Goal: Task Accomplishment & Management: Manage account settings

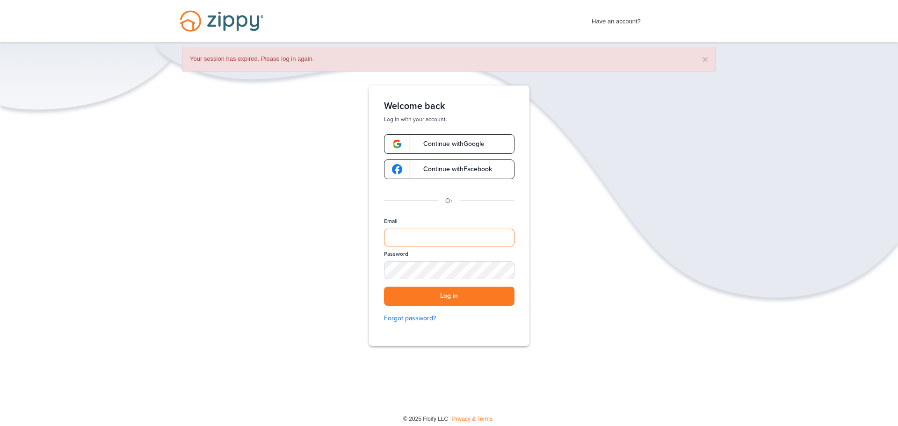
click at [393, 242] on input "Email" at bounding box center [449, 238] width 130 height 18
type input "**********"
click at [446, 300] on button "Log in" at bounding box center [449, 296] width 130 height 19
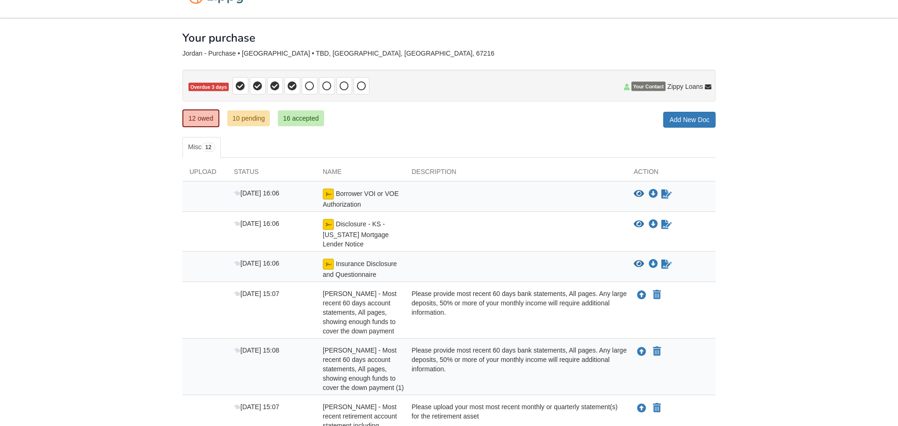
scroll to position [21, 0]
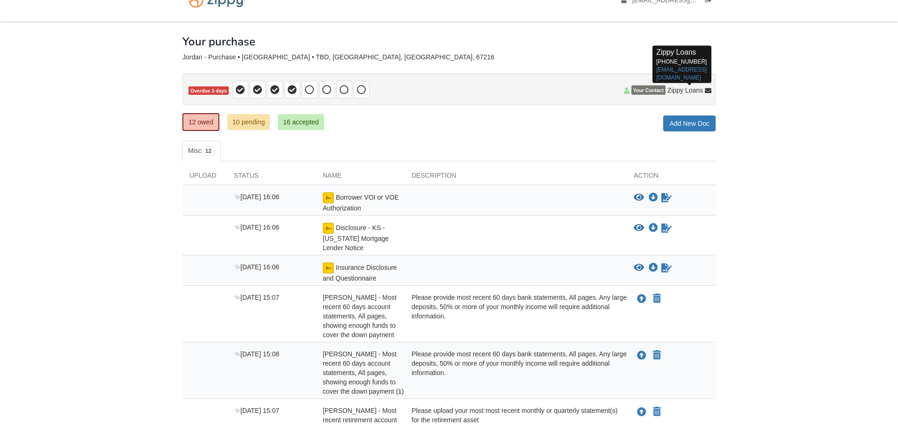
click at [707, 89] on icon at bounding box center [708, 91] width 7 height 7
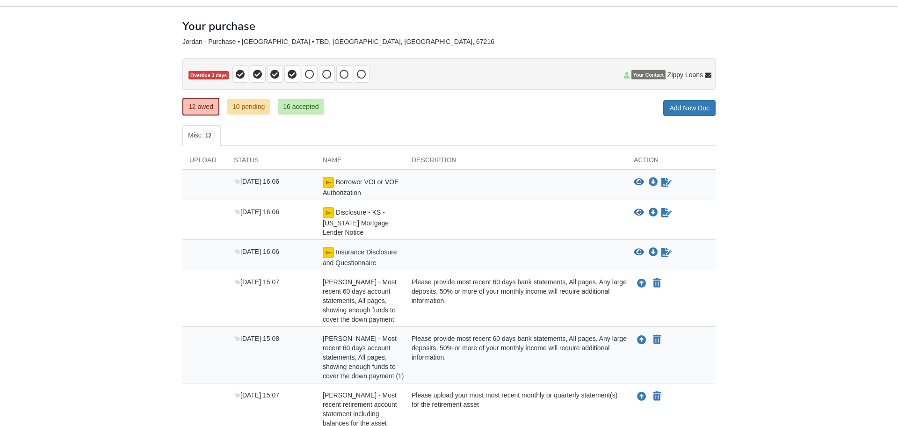
scroll to position [36, 0]
click at [638, 253] on icon "View Insurance Disclosure and Questionnaire" at bounding box center [639, 252] width 10 height 9
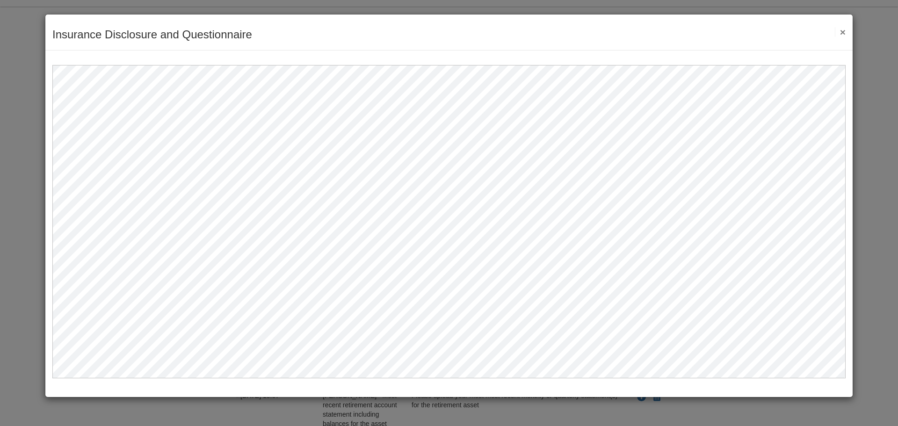
click at [842, 29] on button "×" at bounding box center [840, 32] width 11 height 10
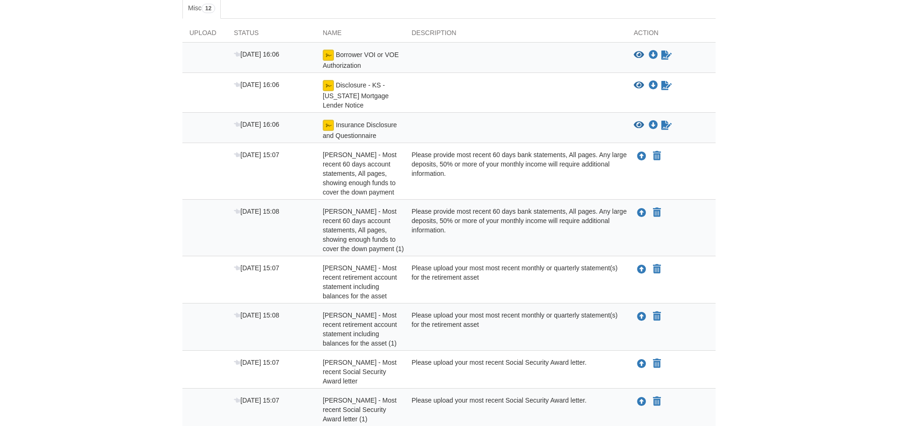
scroll to position [0, 0]
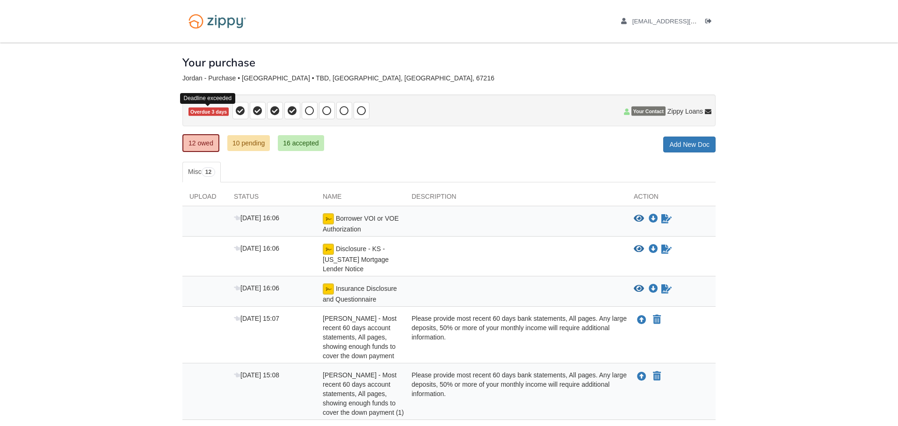
click at [217, 111] on span "Overdue 3 days" at bounding box center [208, 112] width 40 height 9
click at [200, 141] on link "12 owed" at bounding box center [200, 143] width 37 height 18
click at [626, 112] on icon at bounding box center [627, 112] width 6 height 7
click at [677, 18] on span "[EMAIL_ADDRESS][DOMAIN_NAME]" at bounding box center [685, 21] width 107 height 7
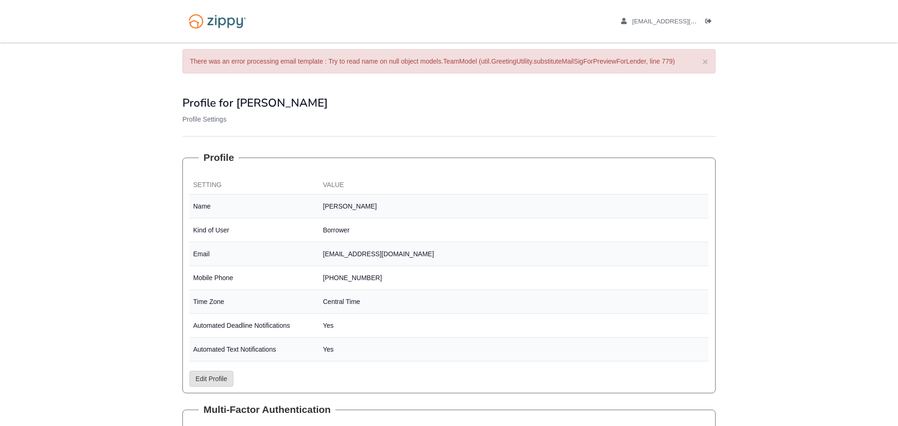
scroll to position [101, 0]
